Goal: Information Seeking & Learning: Learn about a topic

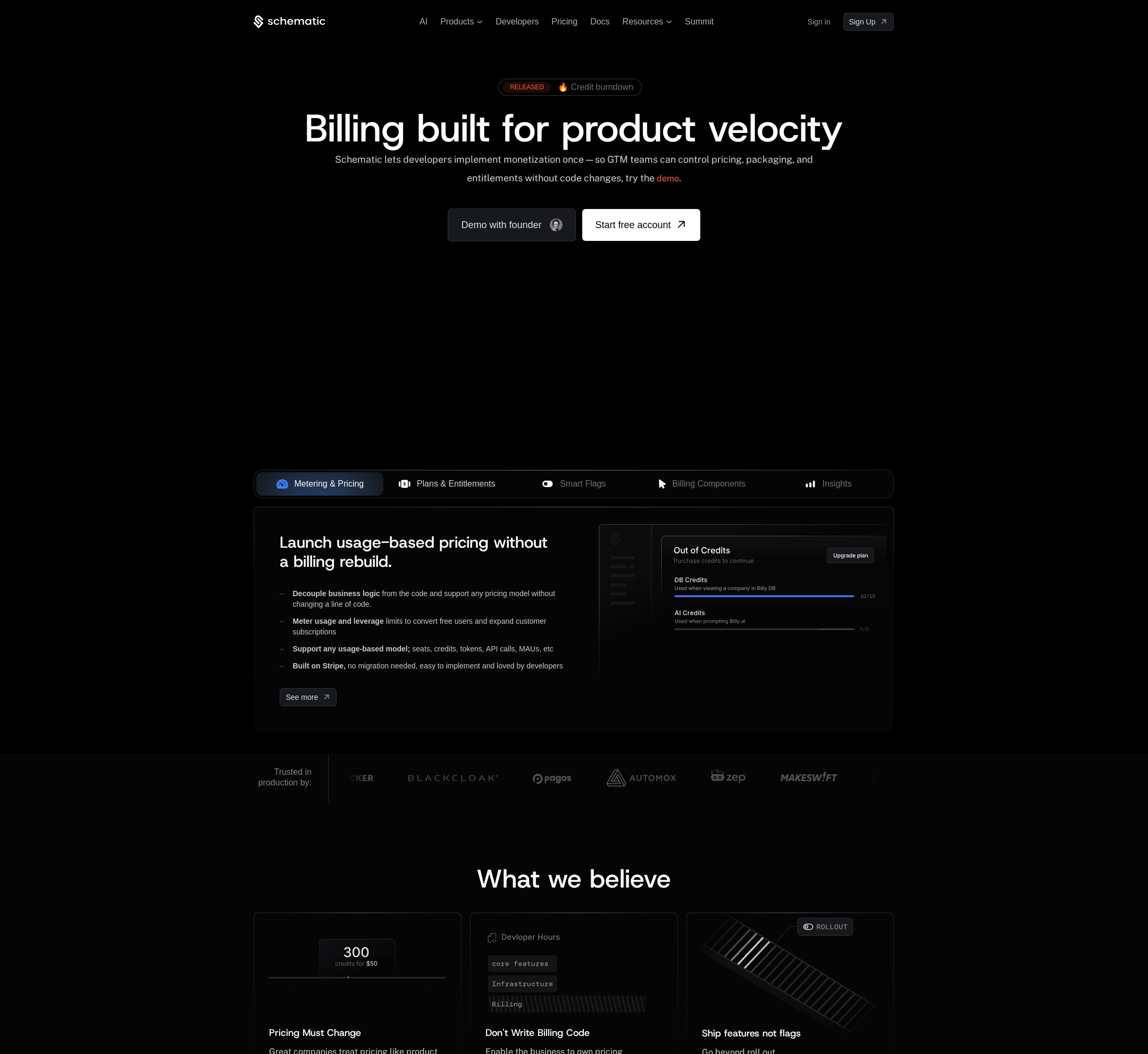
click at [429, 488] on span "Plans & Entitlements" at bounding box center [456, 484] width 79 height 13
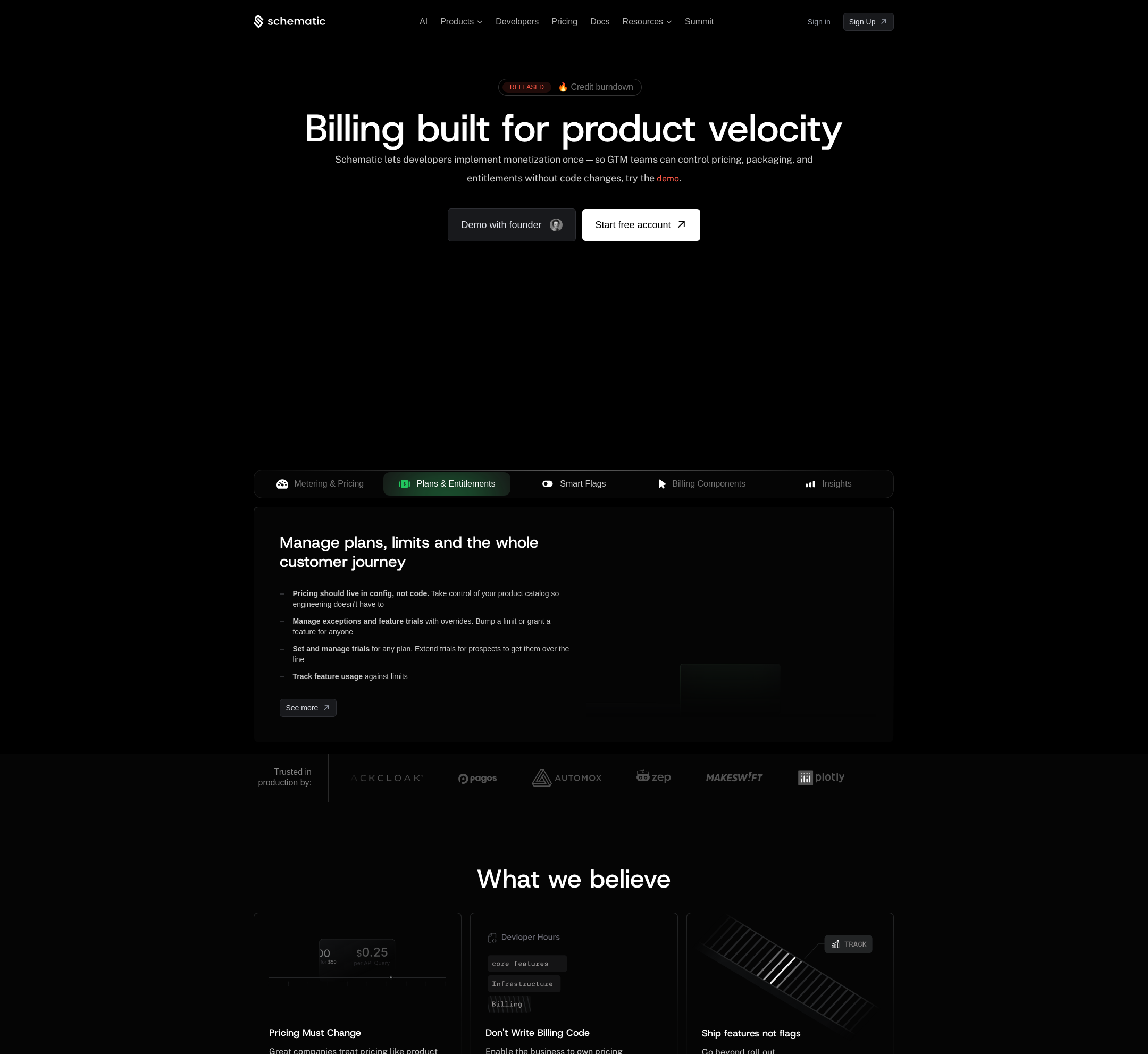
click at [597, 485] on span "Smart Flags" at bounding box center [583, 484] width 46 height 13
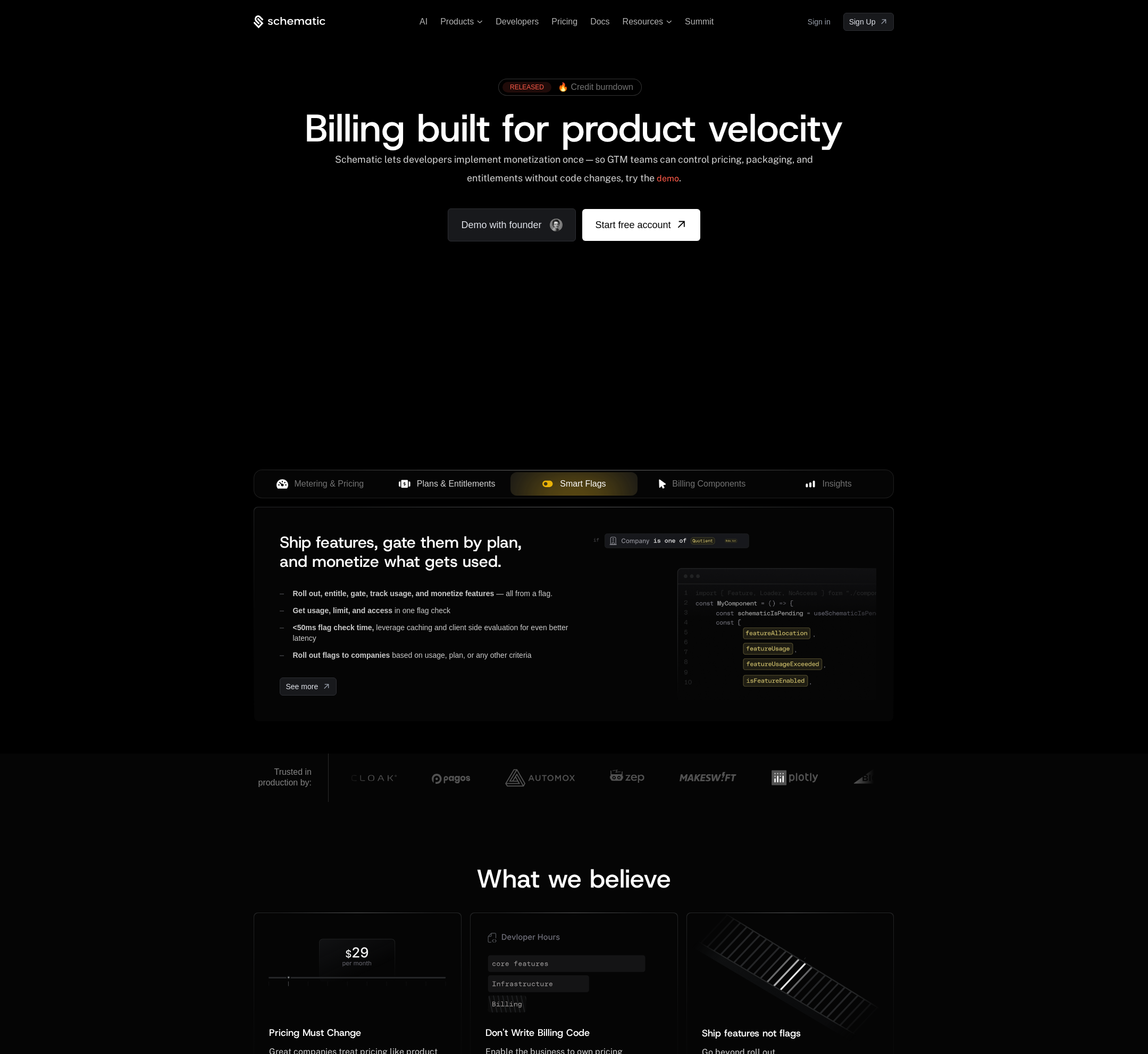
click at [452, 480] on span "Plans & Entitlements" at bounding box center [456, 484] width 79 height 13
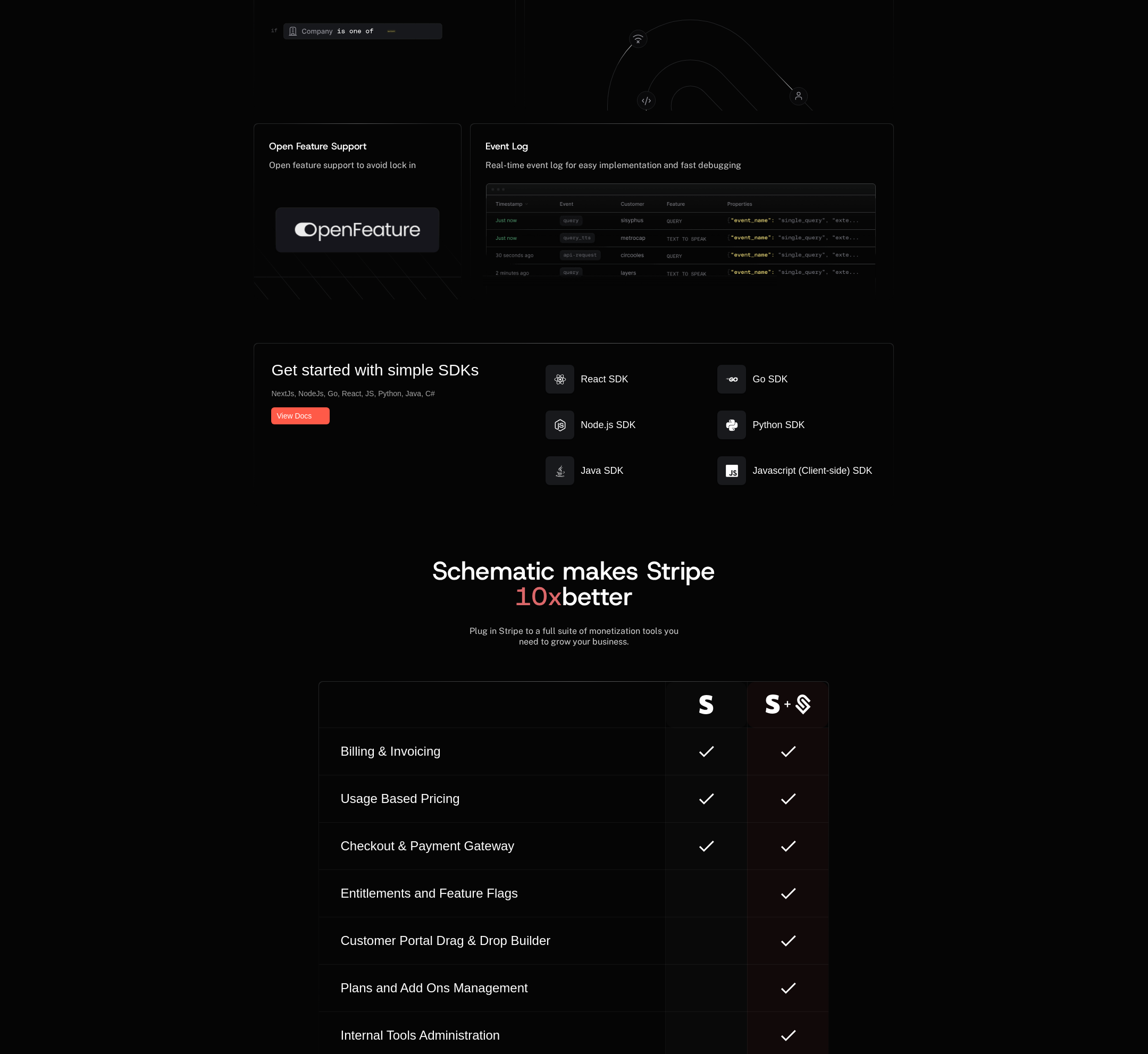
scroll to position [5378, 0]
drag, startPoint x: 340, startPoint y: 230, endPoint x: 330, endPoint y: 307, distance: 77.6
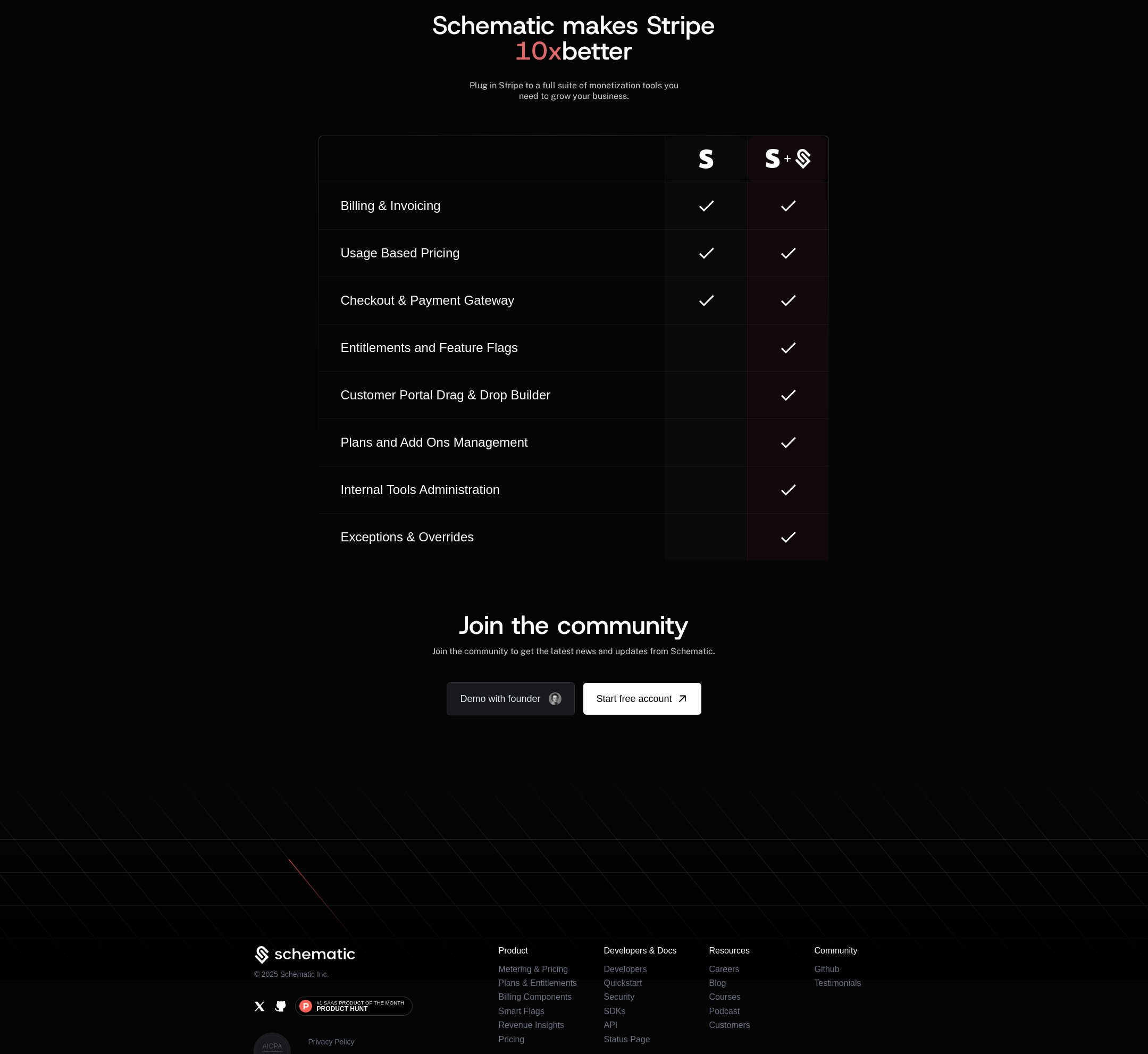
scroll to position [5999, 0]
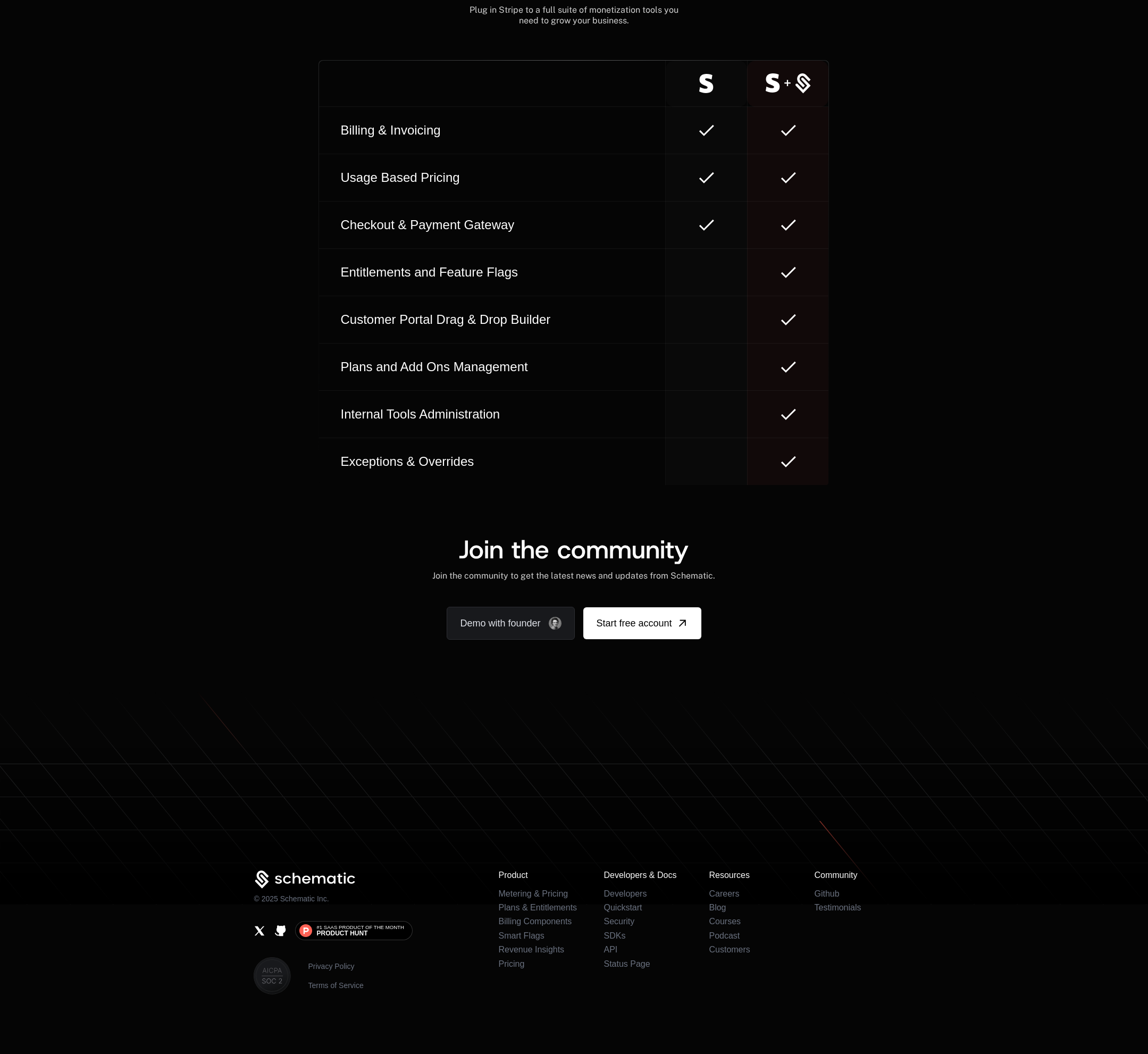
click at [988, 322] on div "Get started with simple SDKs NextJs, NodeJs, Go, React, JS, Python, Java, C# Vi…" at bounding box center [574, 103] width 1148 height 763
click at [994, 321] on div "Get started with simple SDKs NextJs, NodeJs, Go, React, JS, Python, Java, C# Vi…" at bounding box center [574, 103] width 1148 height 763
